Goal: Information Seeking & Learning: Learn about a topic

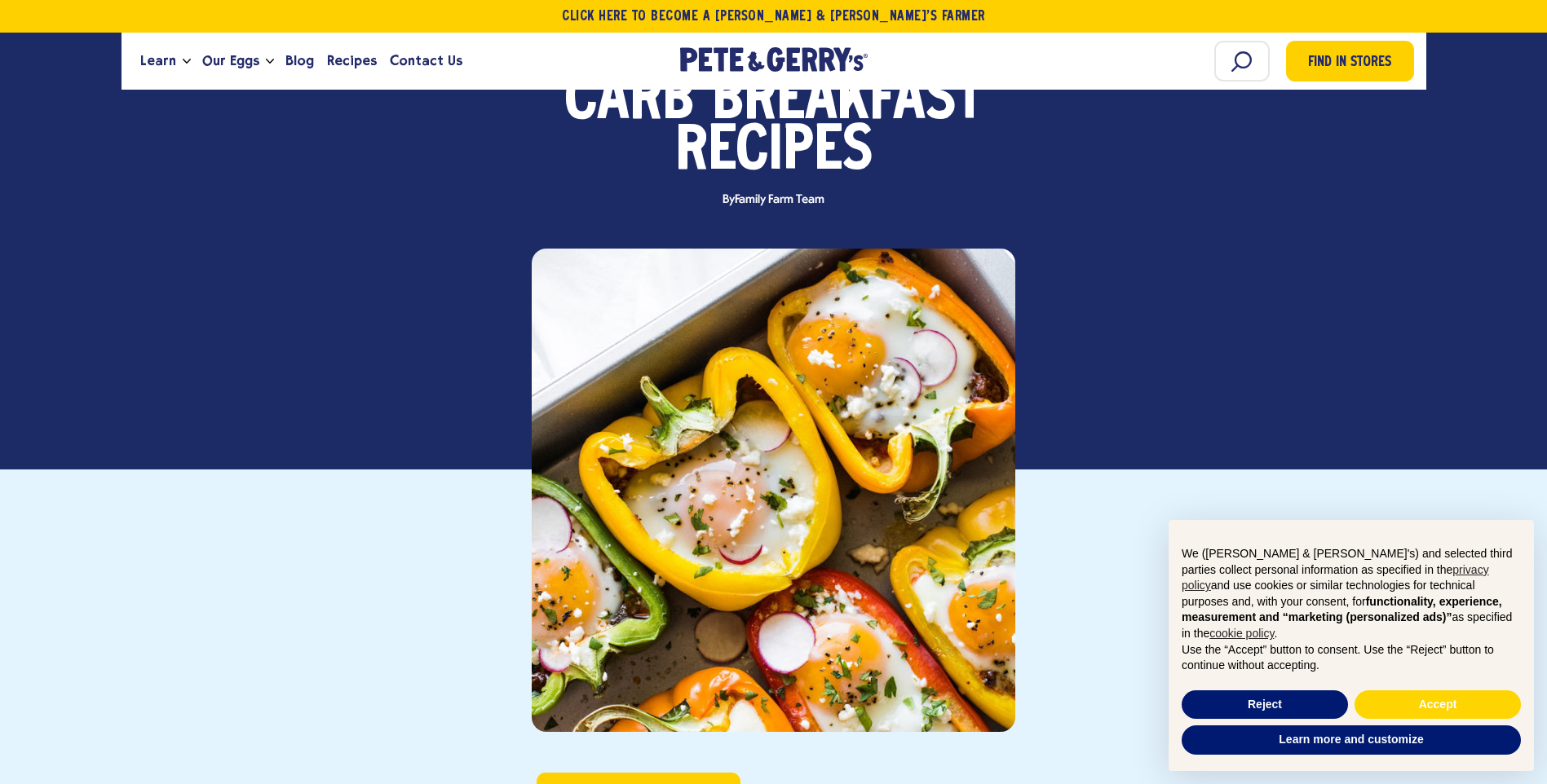
scroll to position [245, 0]
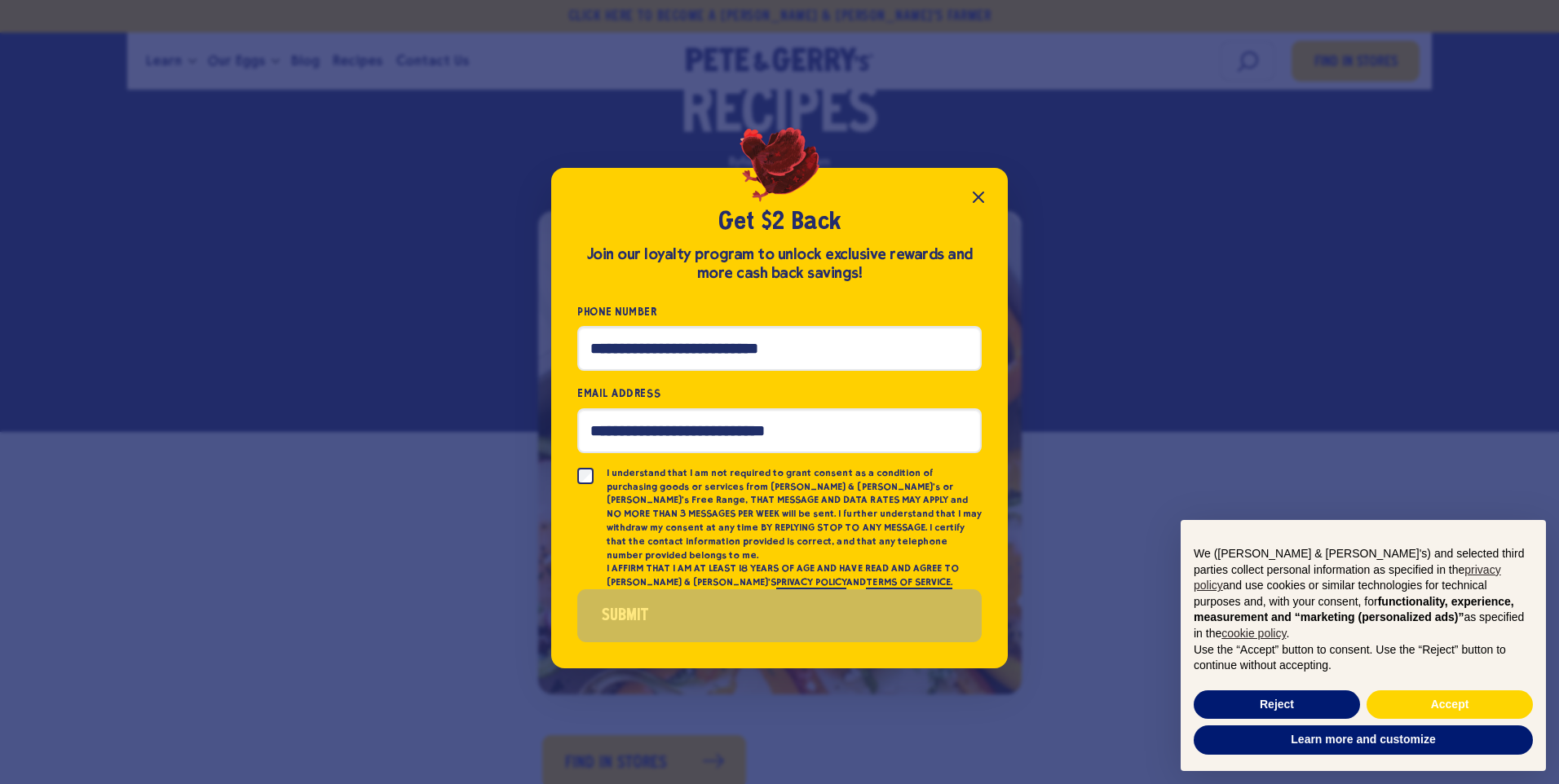
click at [980, 202] on icon "Close popup" at bounding box center [979, 197] width 10 height 10
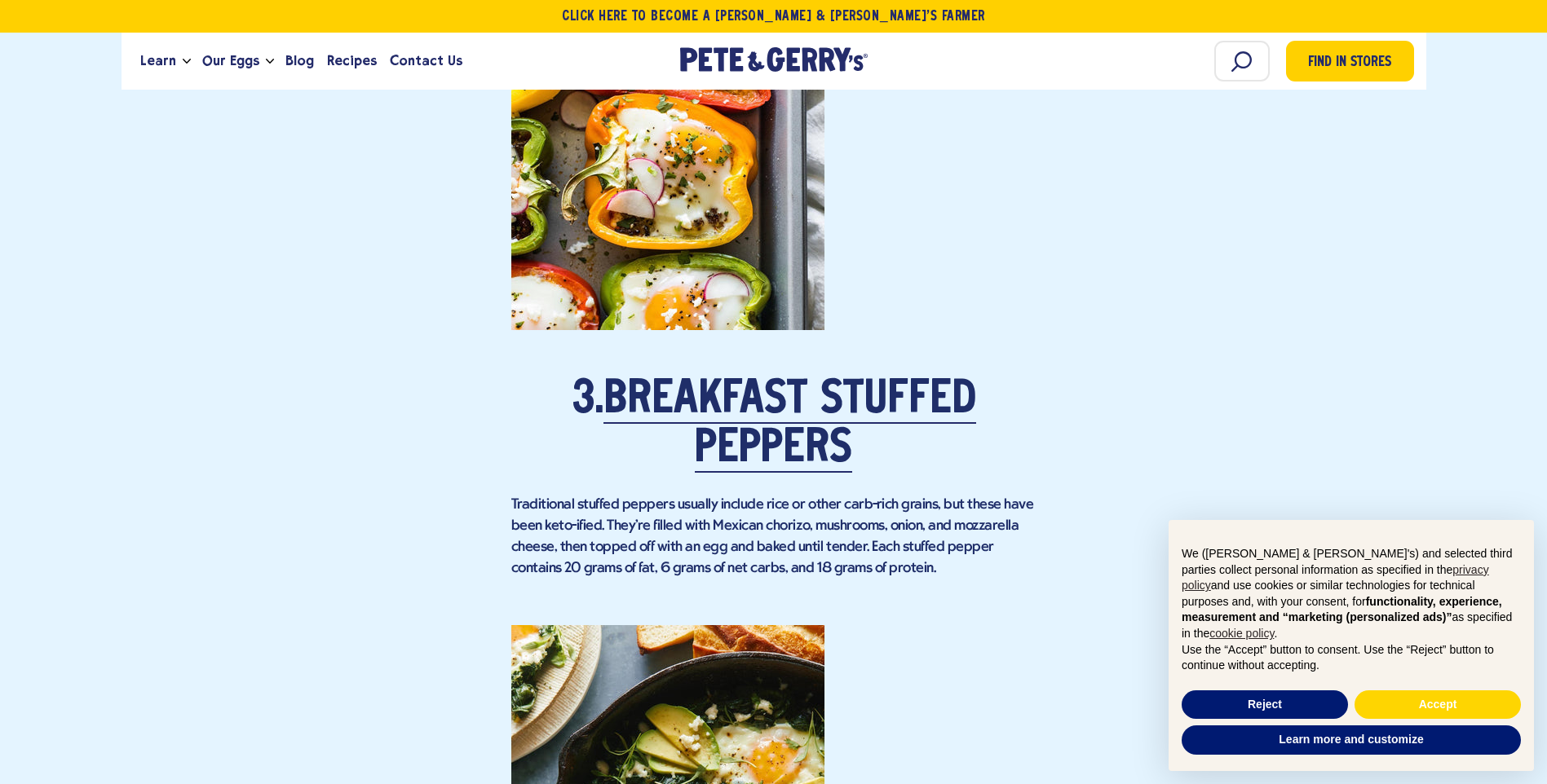
scroll to position [2772, 0]
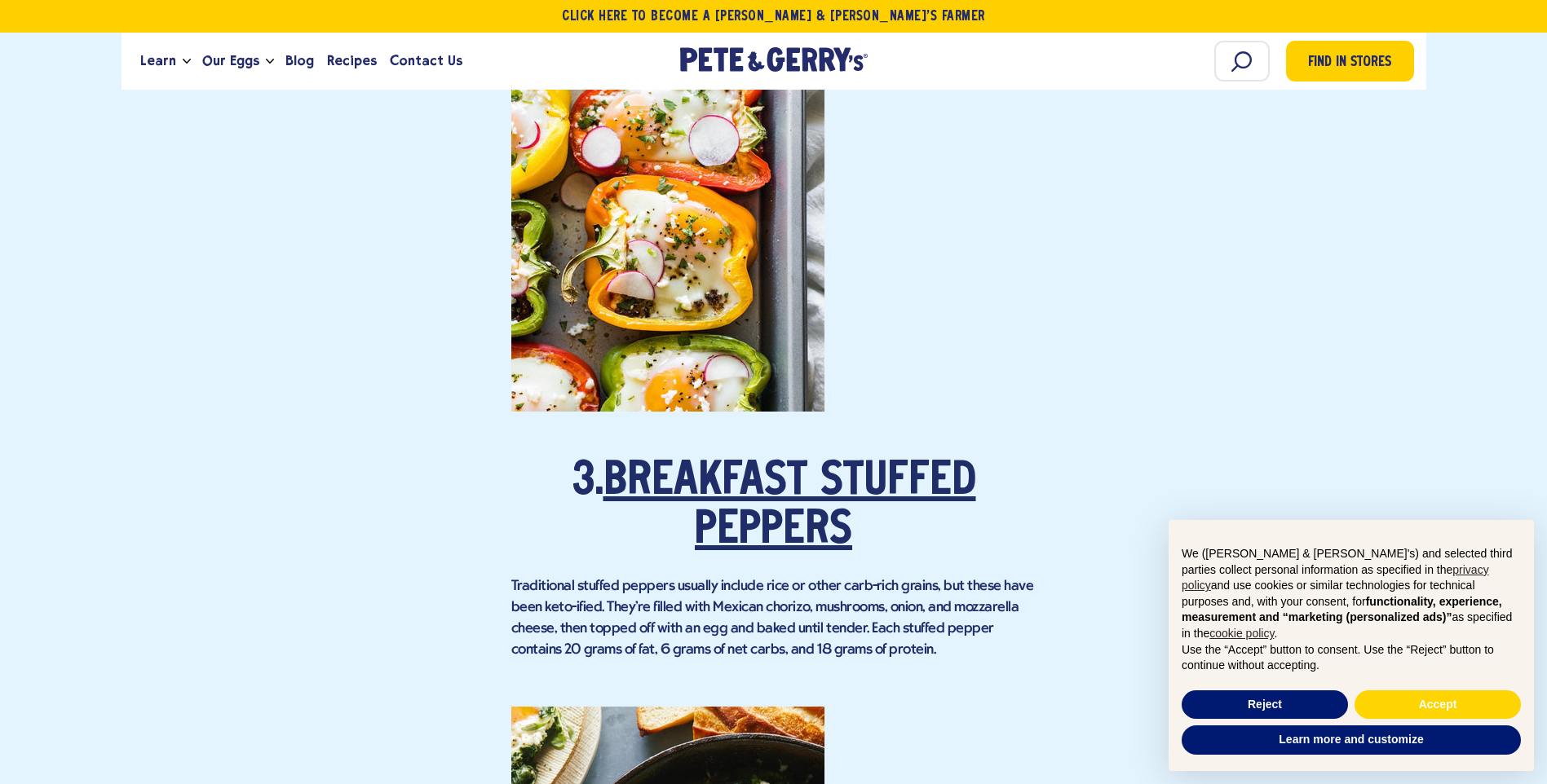
click at [774, 460] on link "Breakfast Stuffed Peppers" at bounding box center [790, 507] width 373 height 95
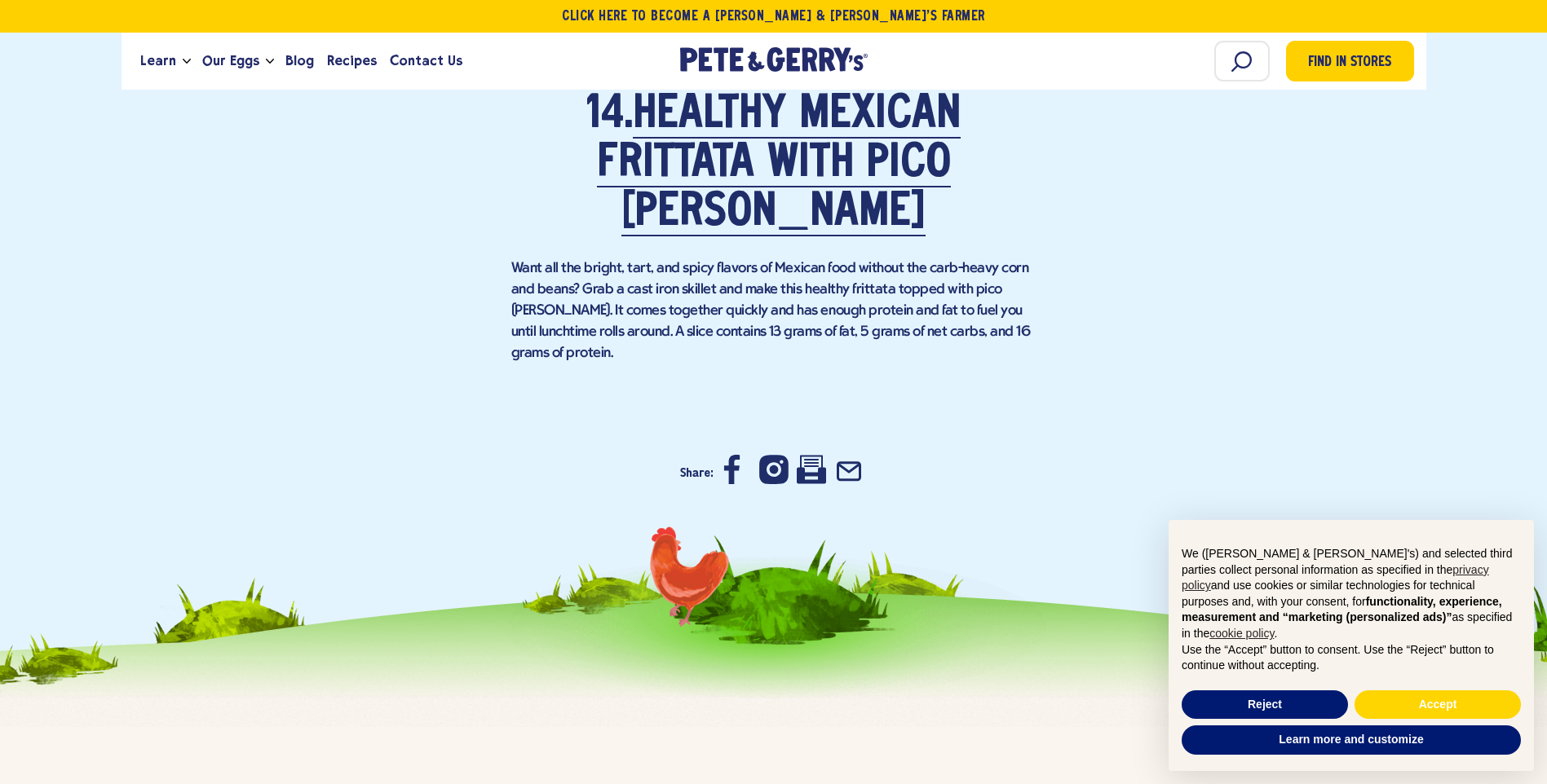
scroll to position [10110, 0]
